Goal: Task Accomplishment & Management: Use online tool/utility

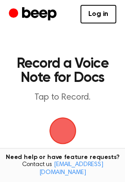
click at [61, 134] on span "button" at bounding box center [62, 130] width 25 height 25
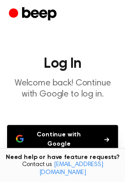
click at [51, 143] on button "Continue with Google" at bounding box center [62, 139] width 111 height 29
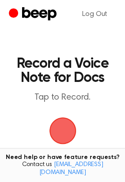
click at [52, 122] on span "button" at bounding box center [62, 130] width 25 height 25
click at [72, 134] on span "button" at bounding box center [62, 130] width 25 height 25
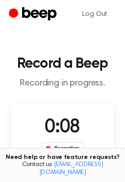
click at [58, 149] on div "Recording" at bounding box center [62, 147] width 43 height 13
click at [62, 149] on div "Recording" at bounding box center [62, 147] width 43 height 13
click at [67, 116] on div "0:12 Recording" at bounding box center [62, 134] width 57 height 41
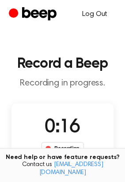
click at [99, 16] on link "Log Out" at bounding box center [94, 14] width 43 height 21
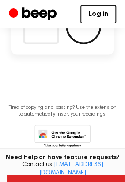
scroll to position [173, 0]
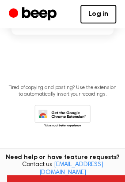
click at [56, 115] on icon at bounding box center [65, 117] width 42 height 15
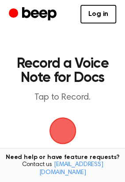
click at [30, 14] on icon "Beep" at bounding box center [39, 13] width 34 height 13
